Goal: Task Accomplishment & Management: Manage account settings

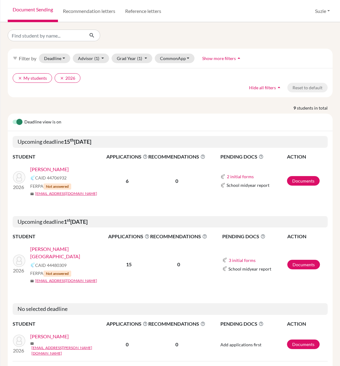
click at [143, 156] on icon at bounding box center [145, 156] width 5 height 5
click at [153, 139] on h5 "Upcoming deadline [DATE]" at bounding box center [170, 142] width 315 height 12
click at [310, 183] on link "Documents" at bounding box center [303, 181] width 33 height 10
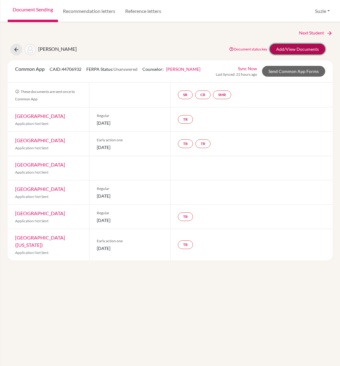
click at [295, 47] on link "Add/View Documents" at bounding box center [296, 49] width 55 height 11
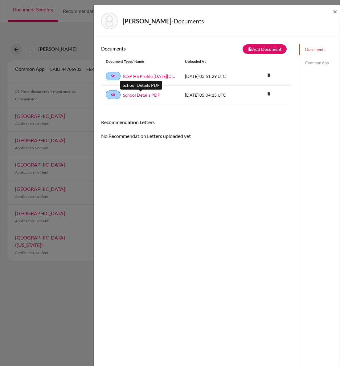
click at [147, 96] on link "School Details PDF" at bounding box center [141, 95] width 37 height 6
click at [315, 63] on link "Common App" at bounding box center [319, 63] width 41 height 11
